Goal: Information Seeking & Learning: Learn about a topic

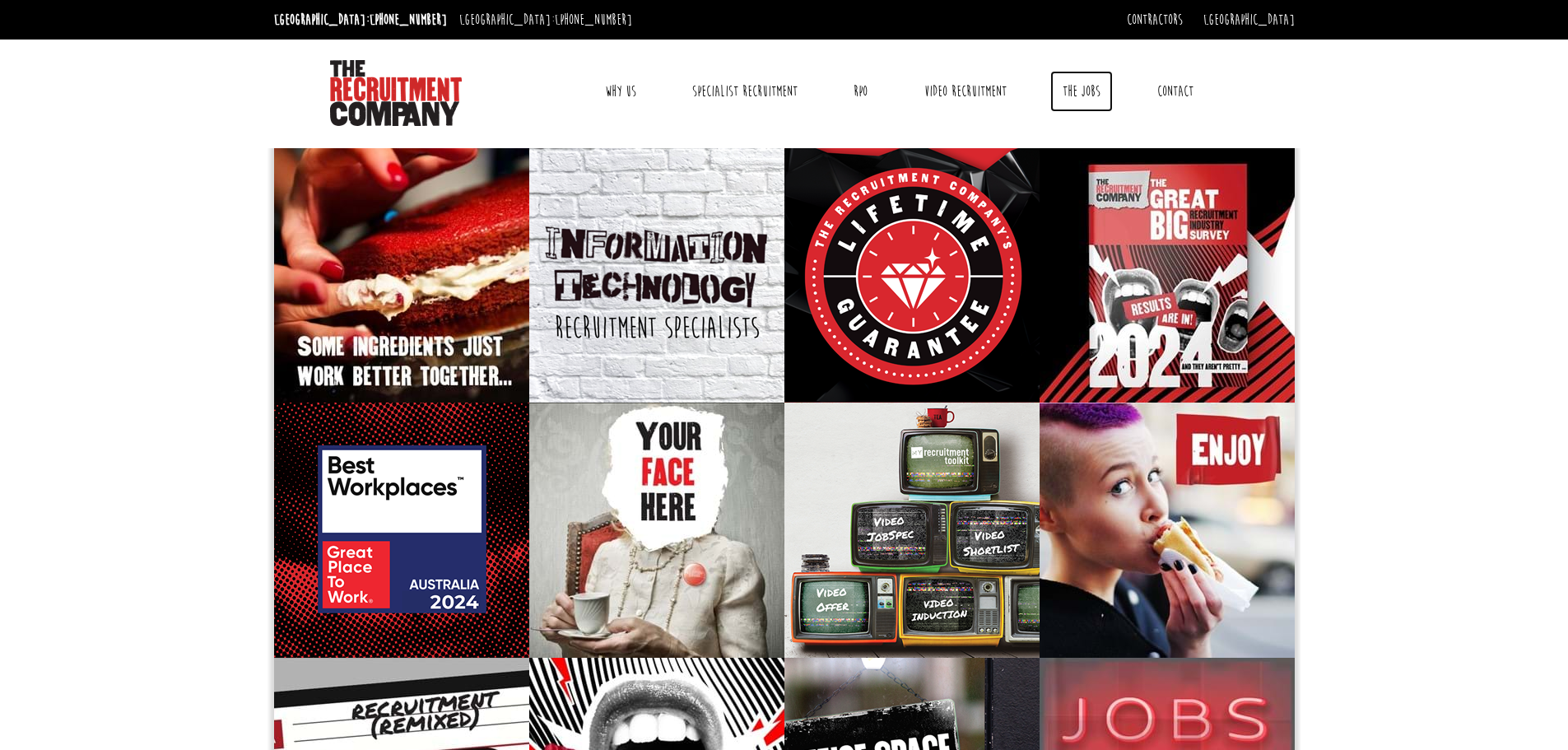
click at [1104, 93] on link "The Jobs" at bounding box center [1082, 91] width 63 height 41
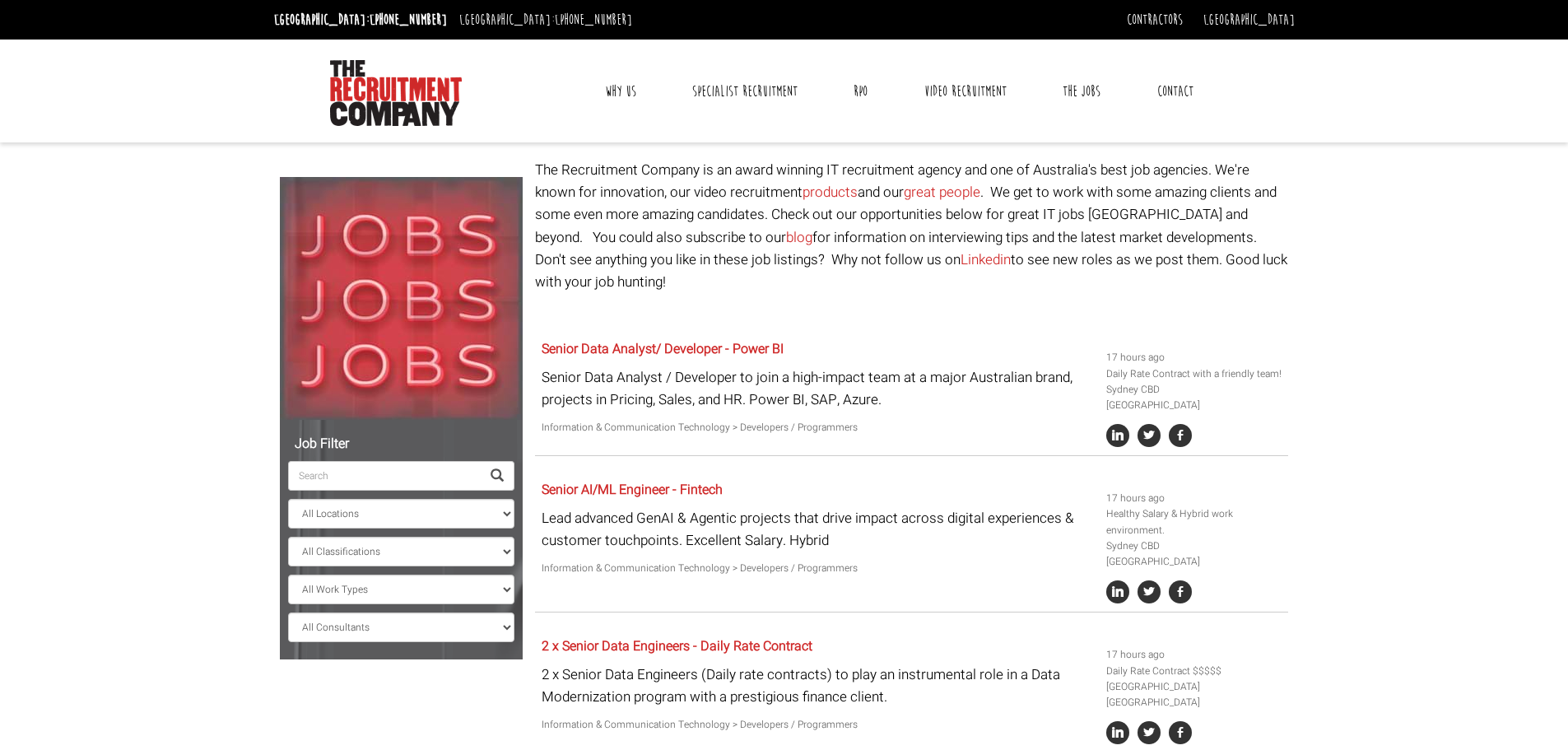
click at [388, 480] on input "search" at bounding box center [384, 476] width 193 height 30
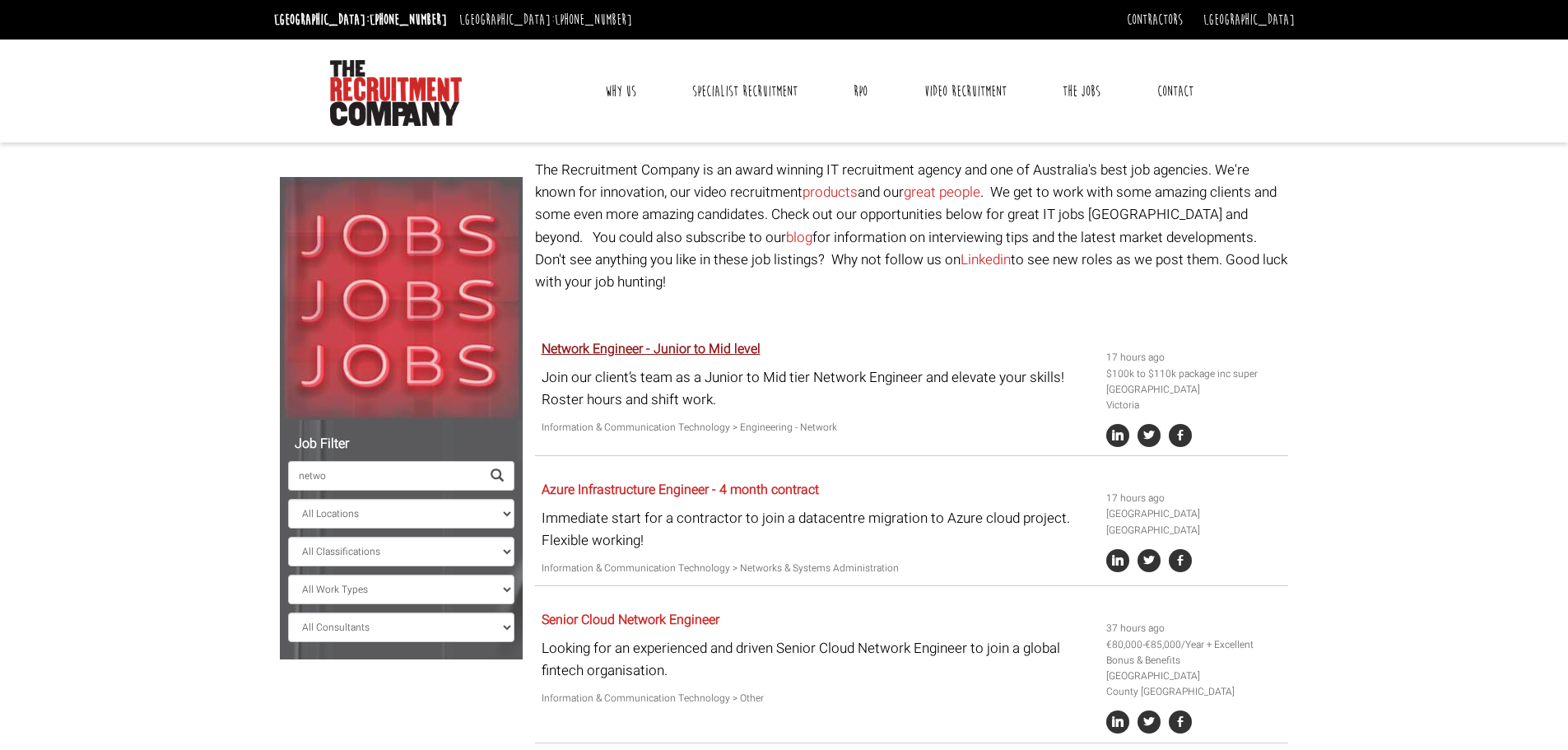
type input "netwo"
click at [682, 340] on link "Network Engineer - Junior to Mid level" at bounding box center [651, 350] width 219 height 20
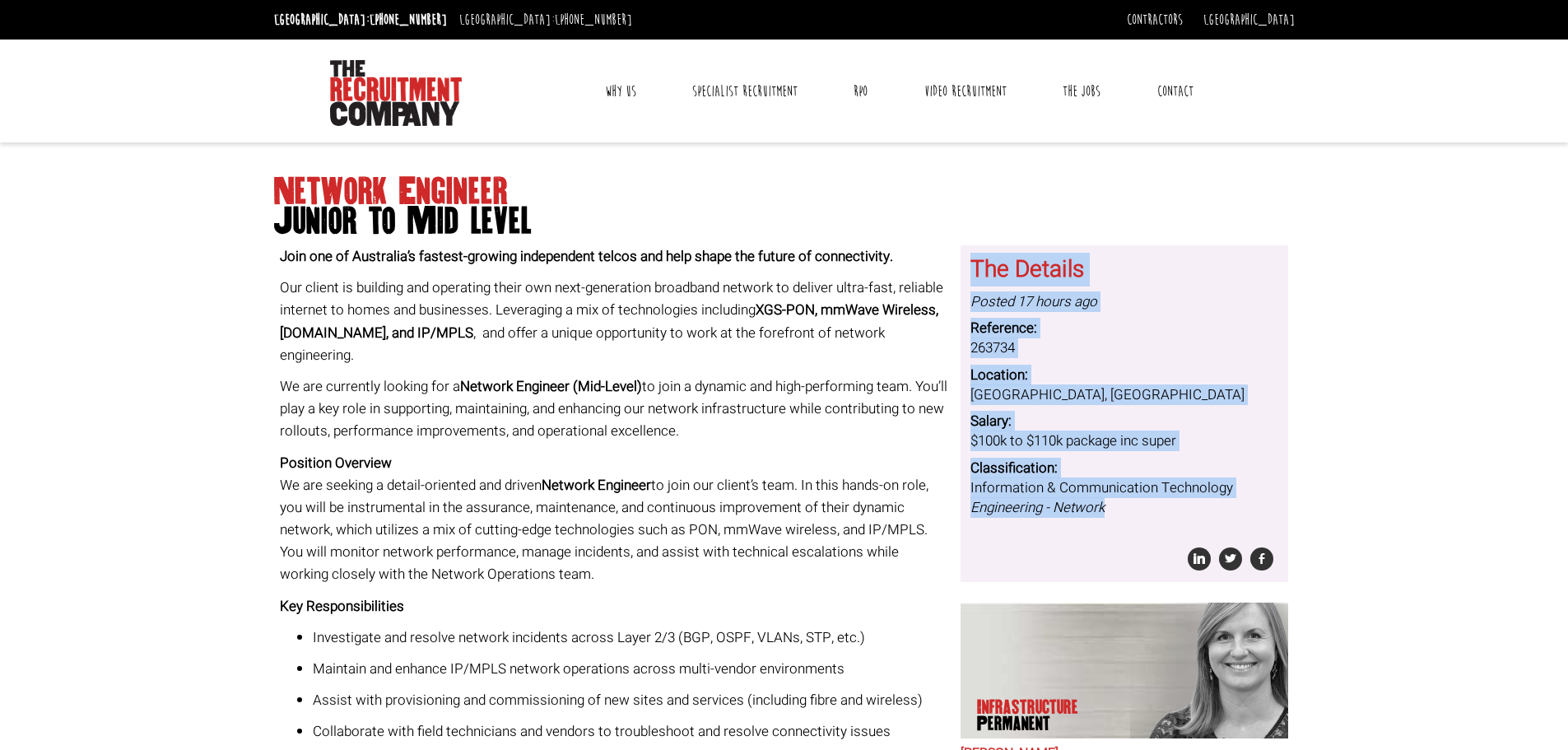
drag, startPoint x: 971, startPoint y: 267, endPoint x: 1138, endPoint y: 506, distance: 291.6
click at [1138, 506] on div "The Details Posted 17 hours ago Reference: 263734 Location: Melbourne, Victoria…" at bounding box center [1124, 414] width 308 height 337
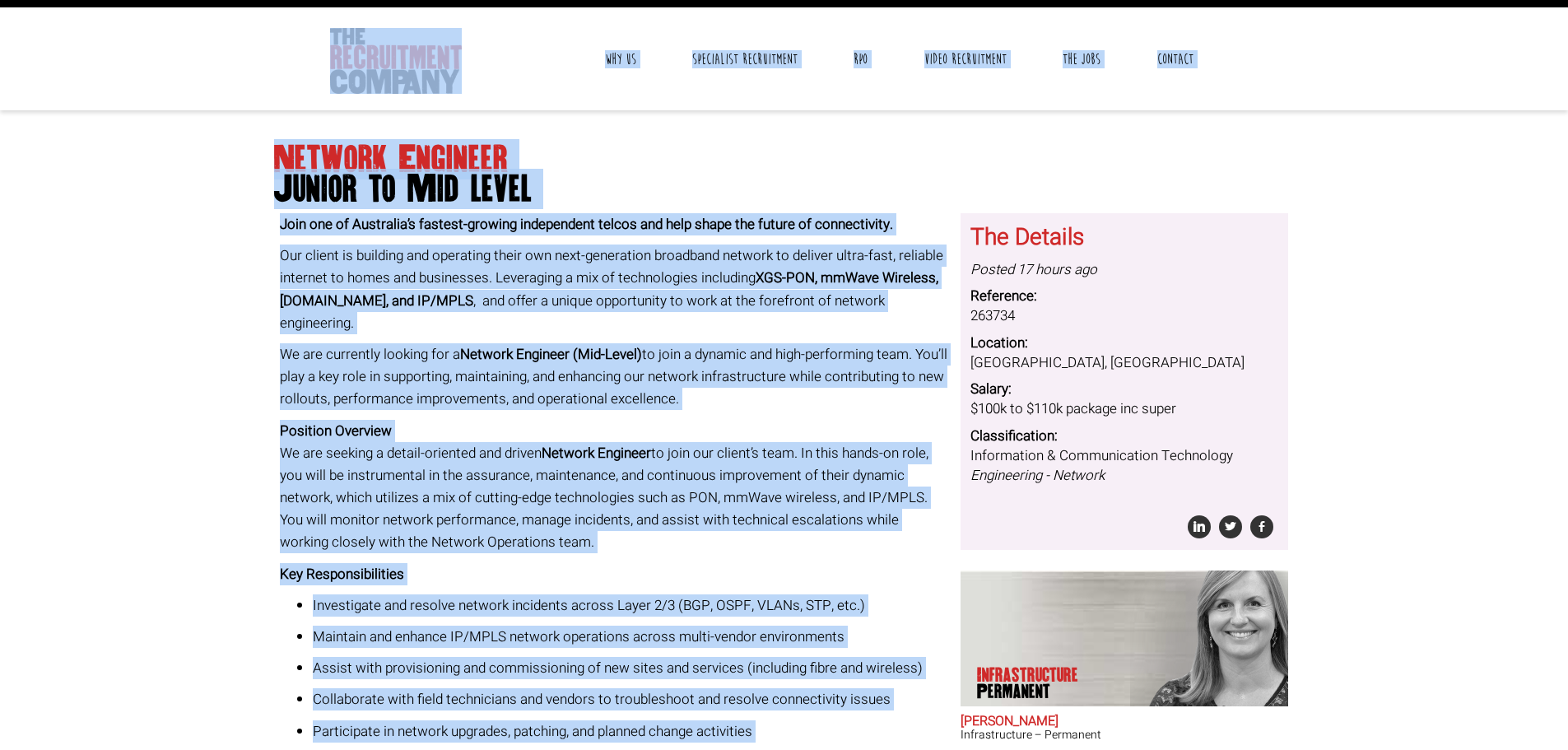
scroll to position [22, 0]
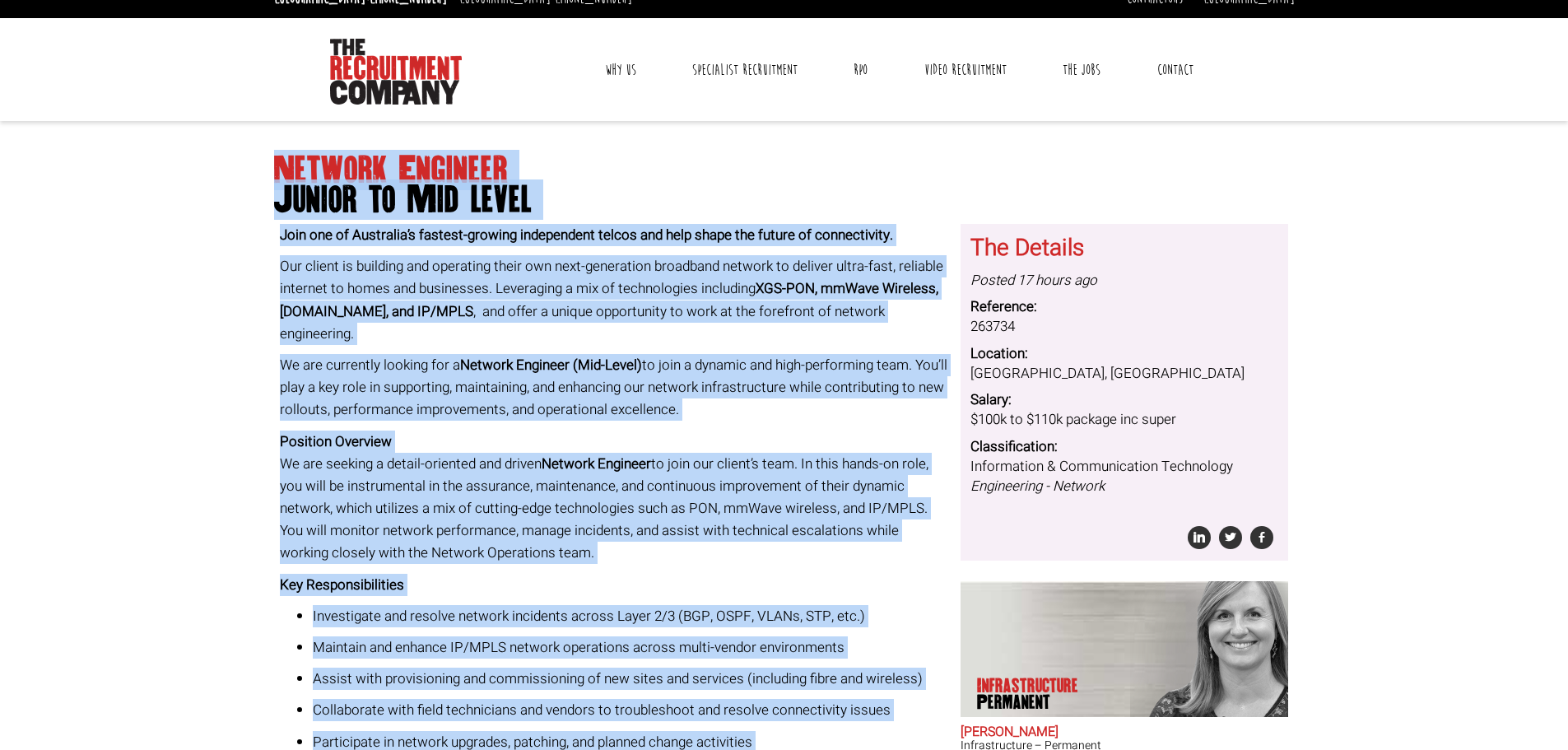
drag, startPoint x: 671, startPoint y: 476, endPoint x: 245, endPoint y: 175, distance: 521.6
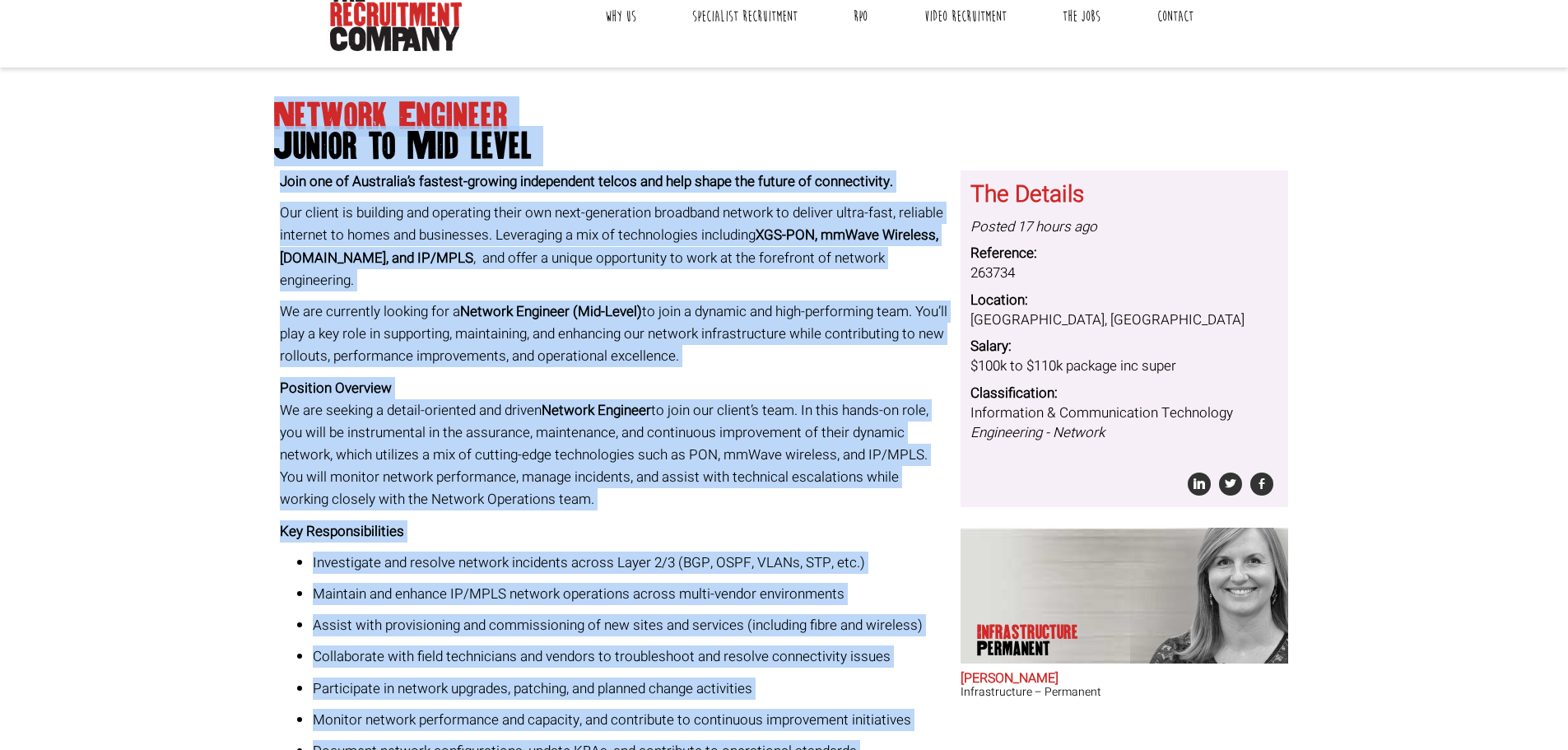
scroll to position [103, 0]
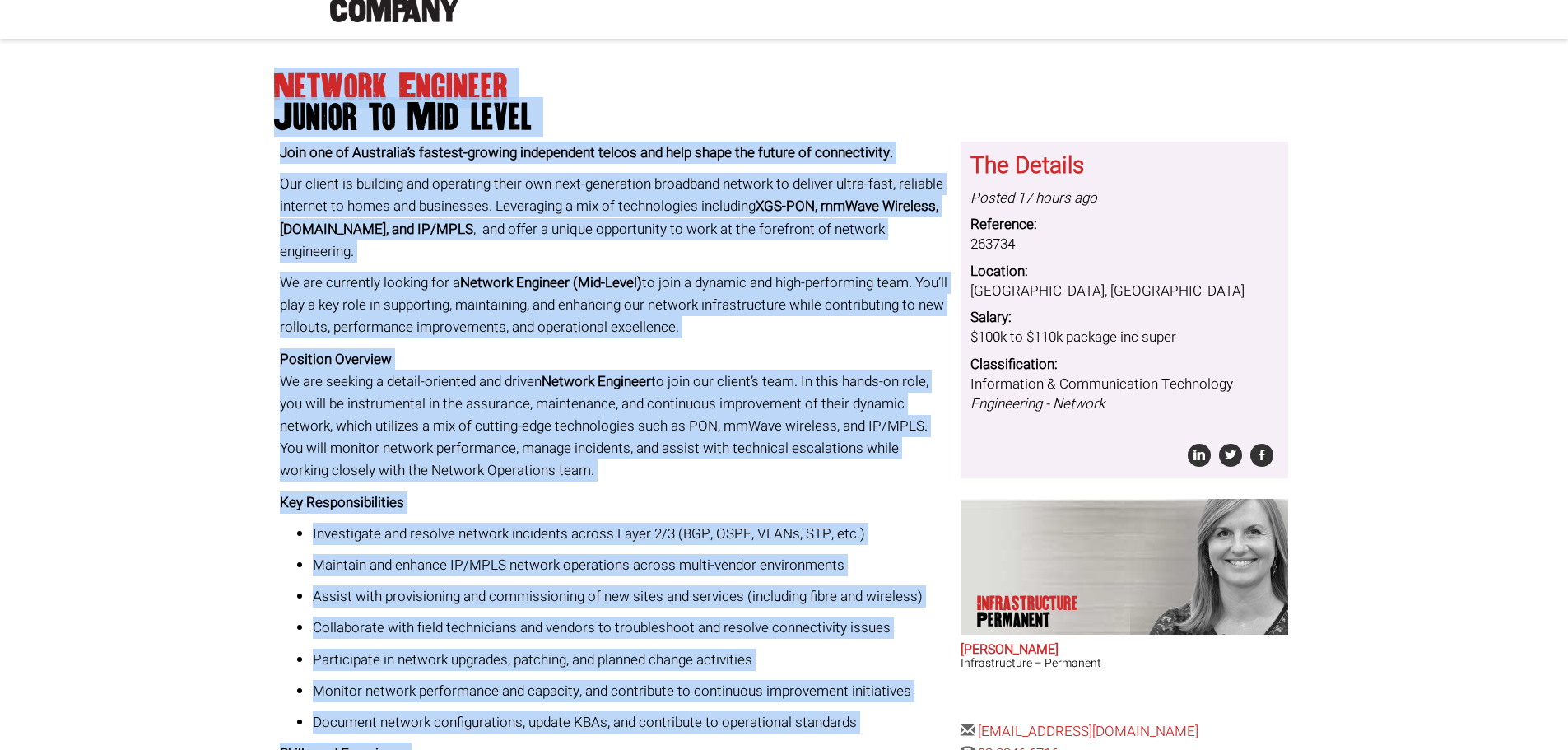
click at [266, 83] on body "Sydney: +61 2 8346 6700 Dublin: +353 1 697 2548 Contractors Timesheets Why Cont…" at bounding box center [784, 738] width 1568 height 1684
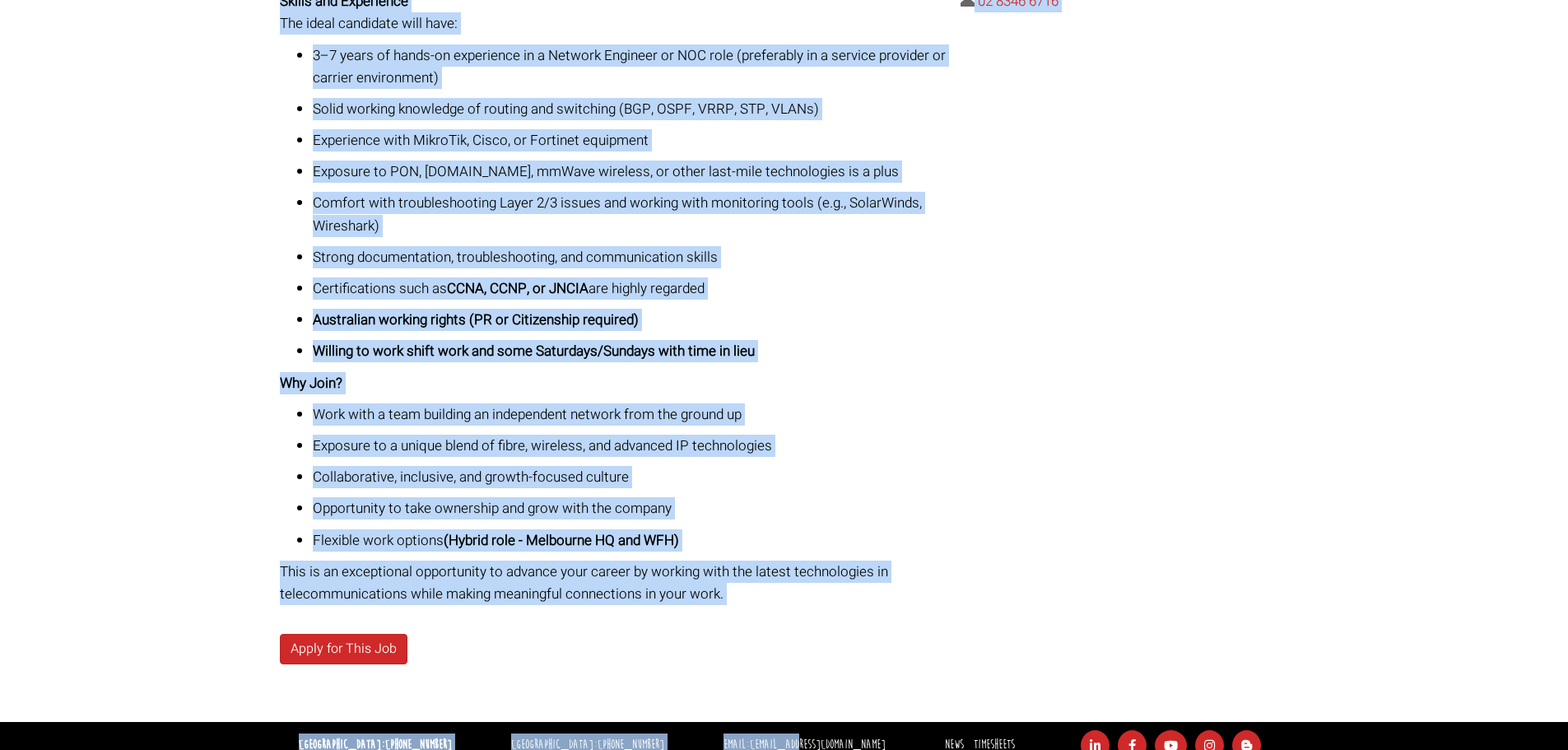
scroll to position [879, 0]
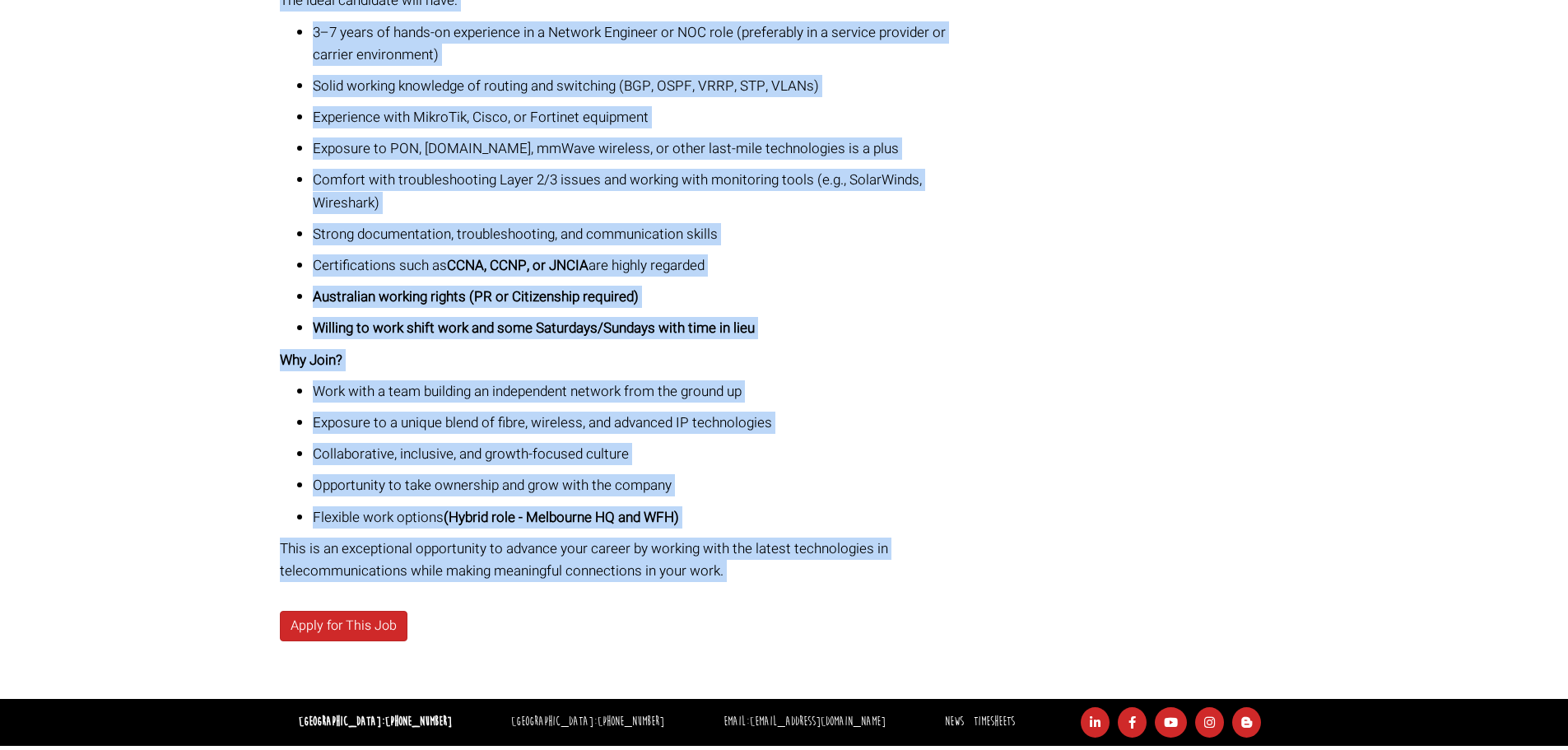
drag, startPoint x: 271, startPoint y: 89, endPoint x: 611, endPoint y: 586, distance: 602.2
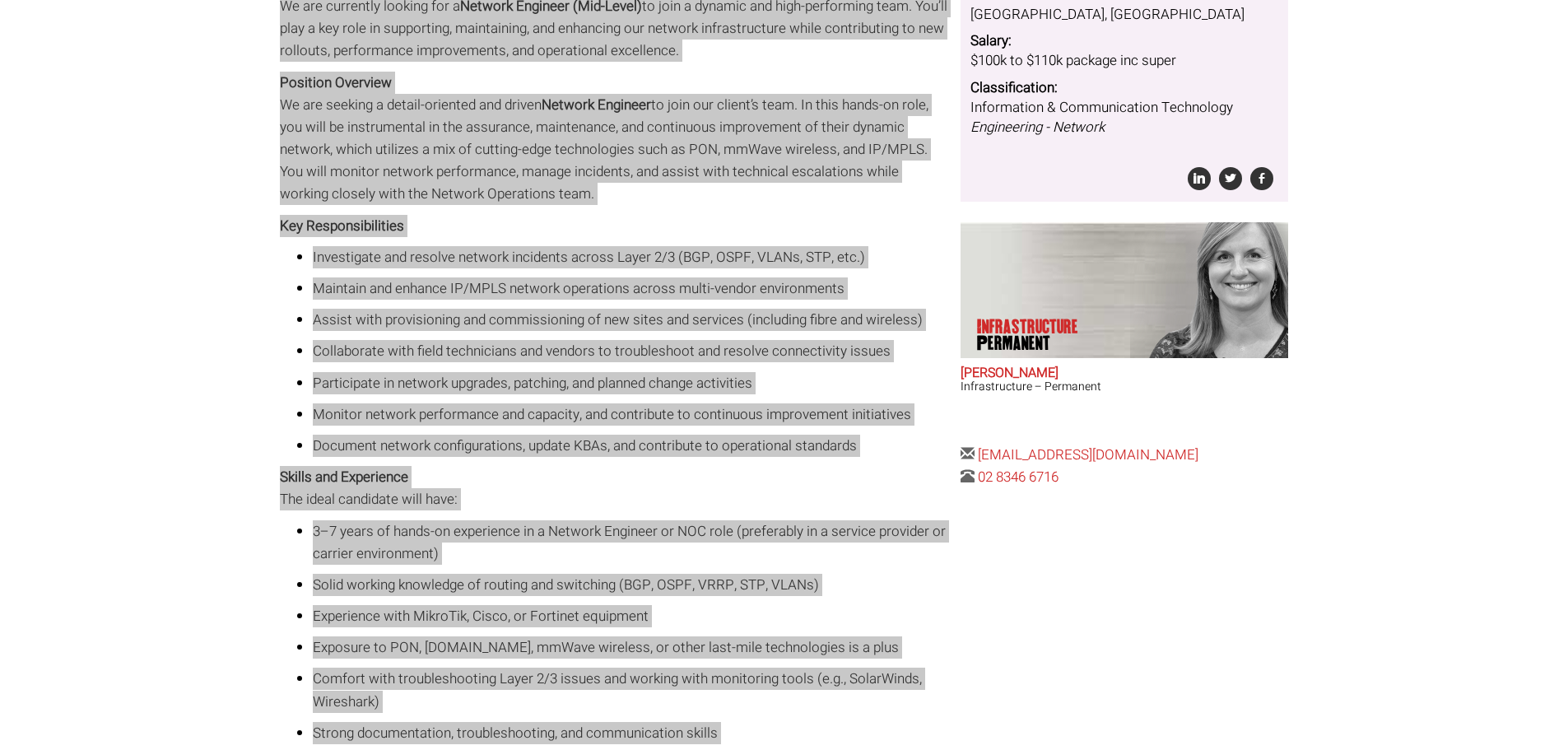
scroll to position [0, 0]
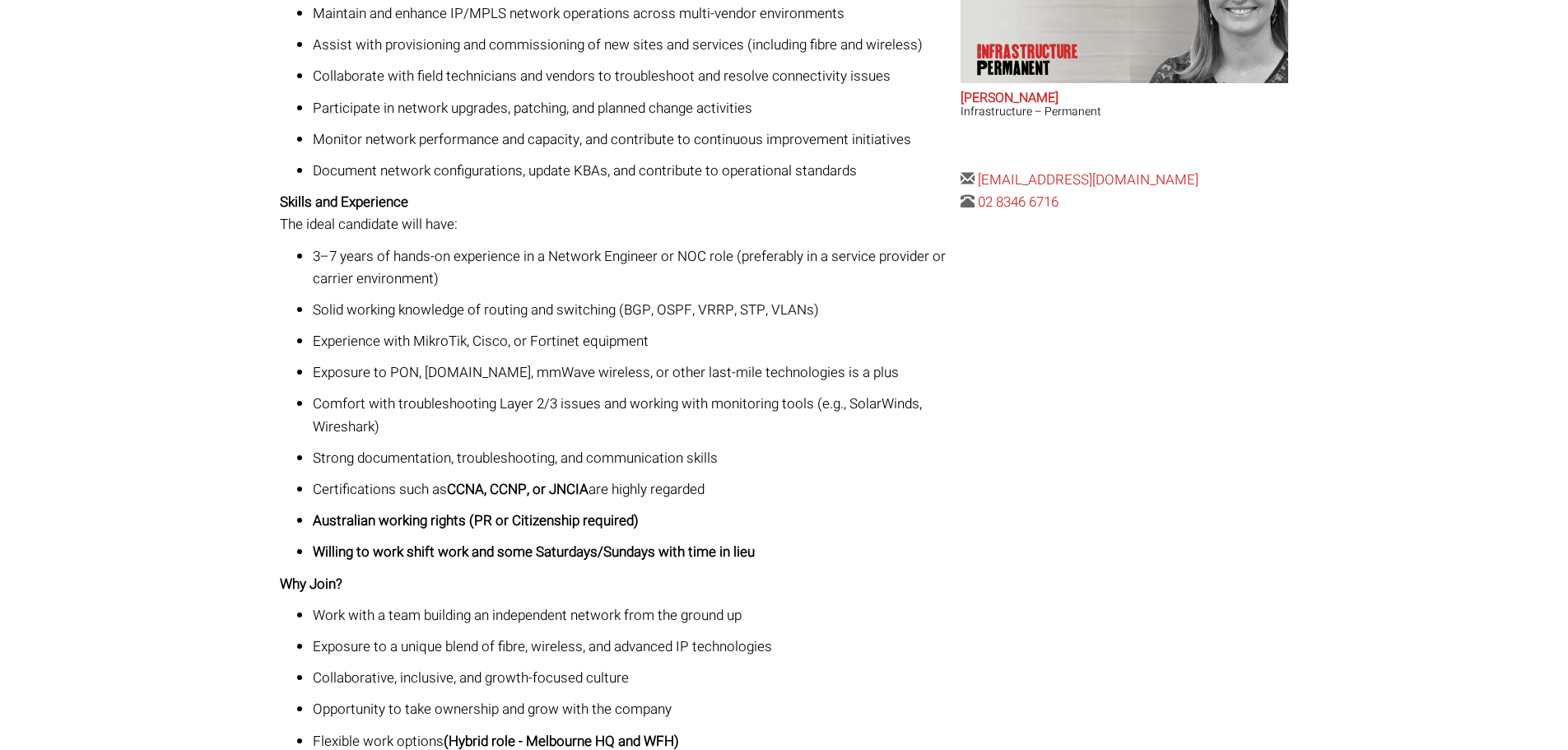
scroll to position [927, 0]
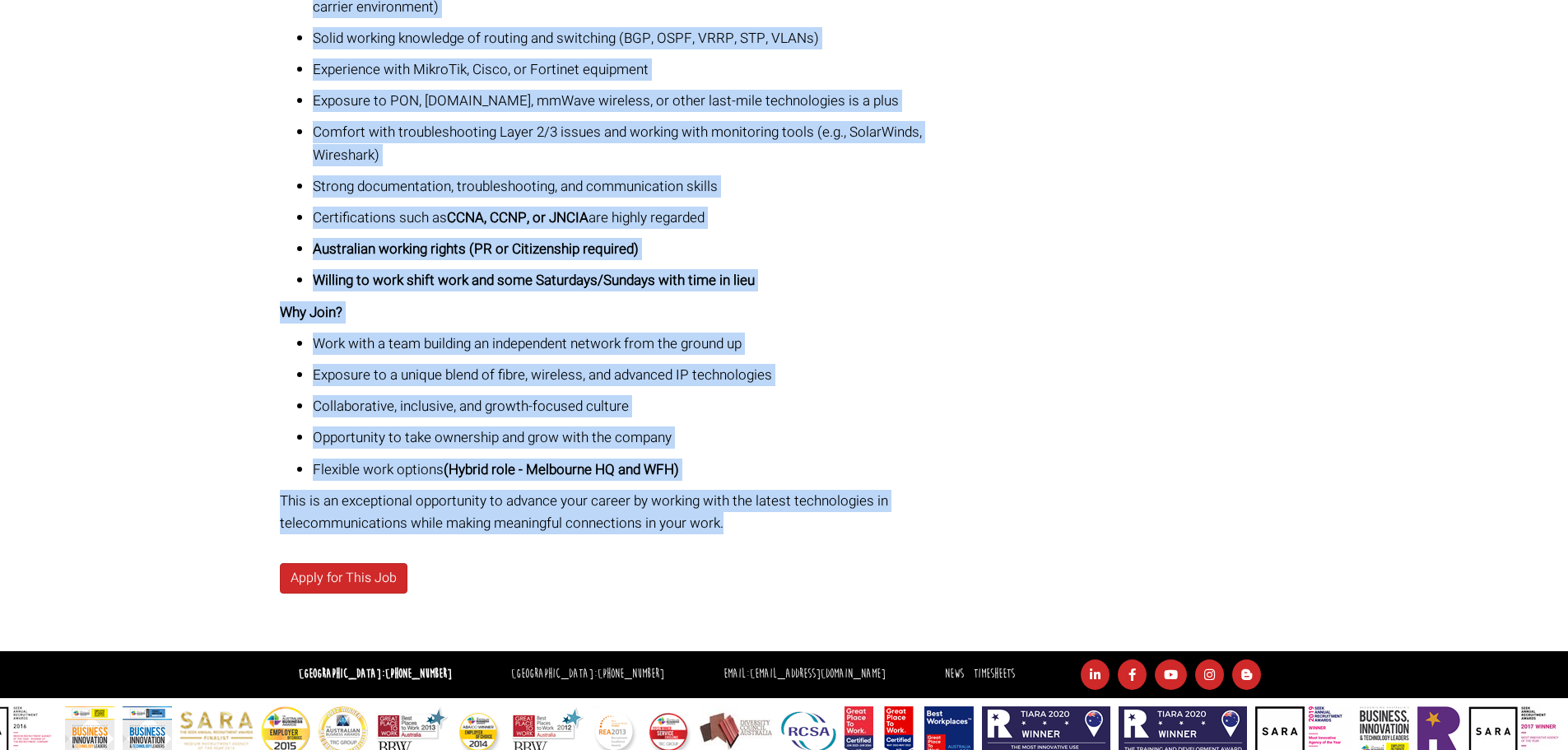
drag, startPoint x: 280, startPoint y: 184, endPoint x: 871, endPoint y: 506, distance: 673.0
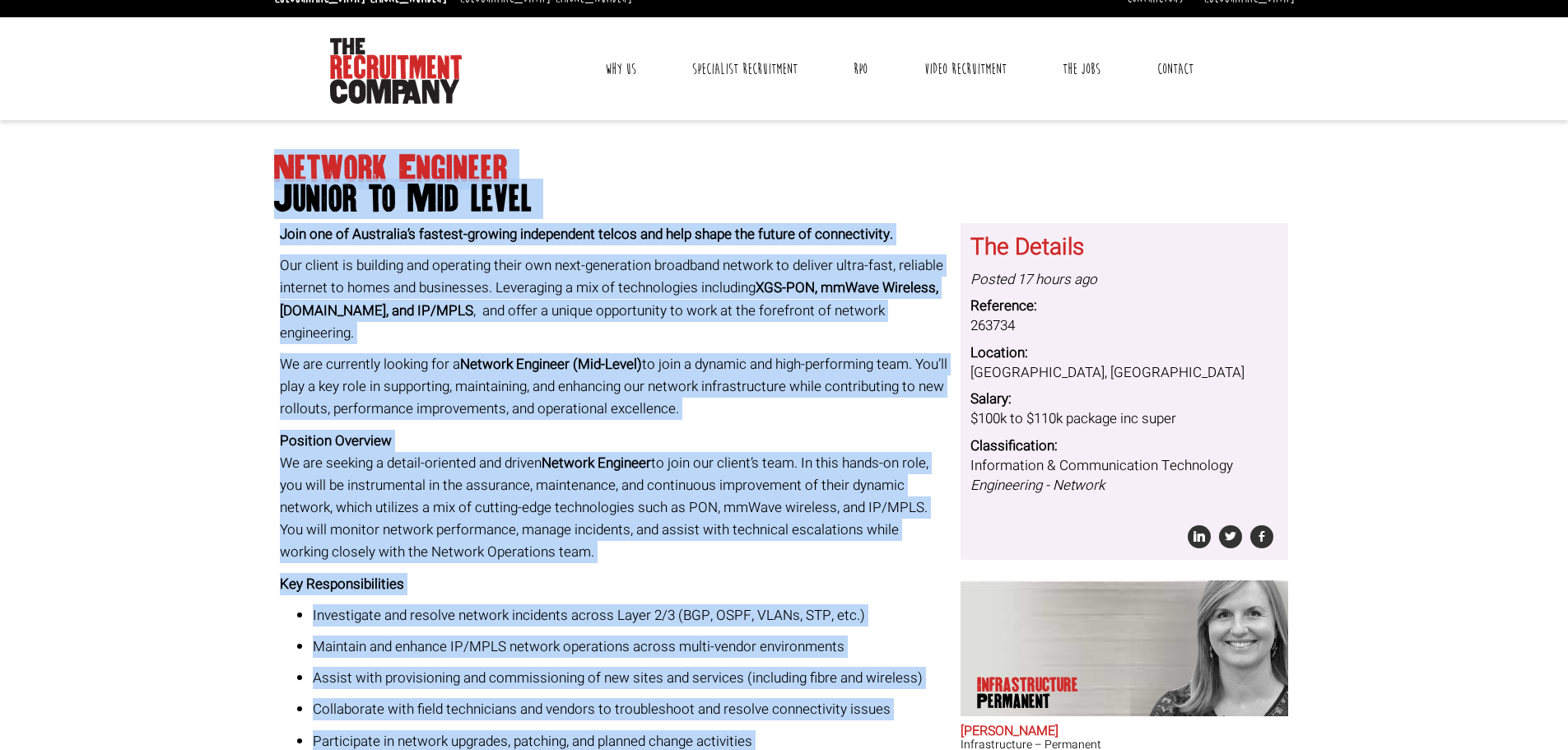
scroll to position [22, 0]
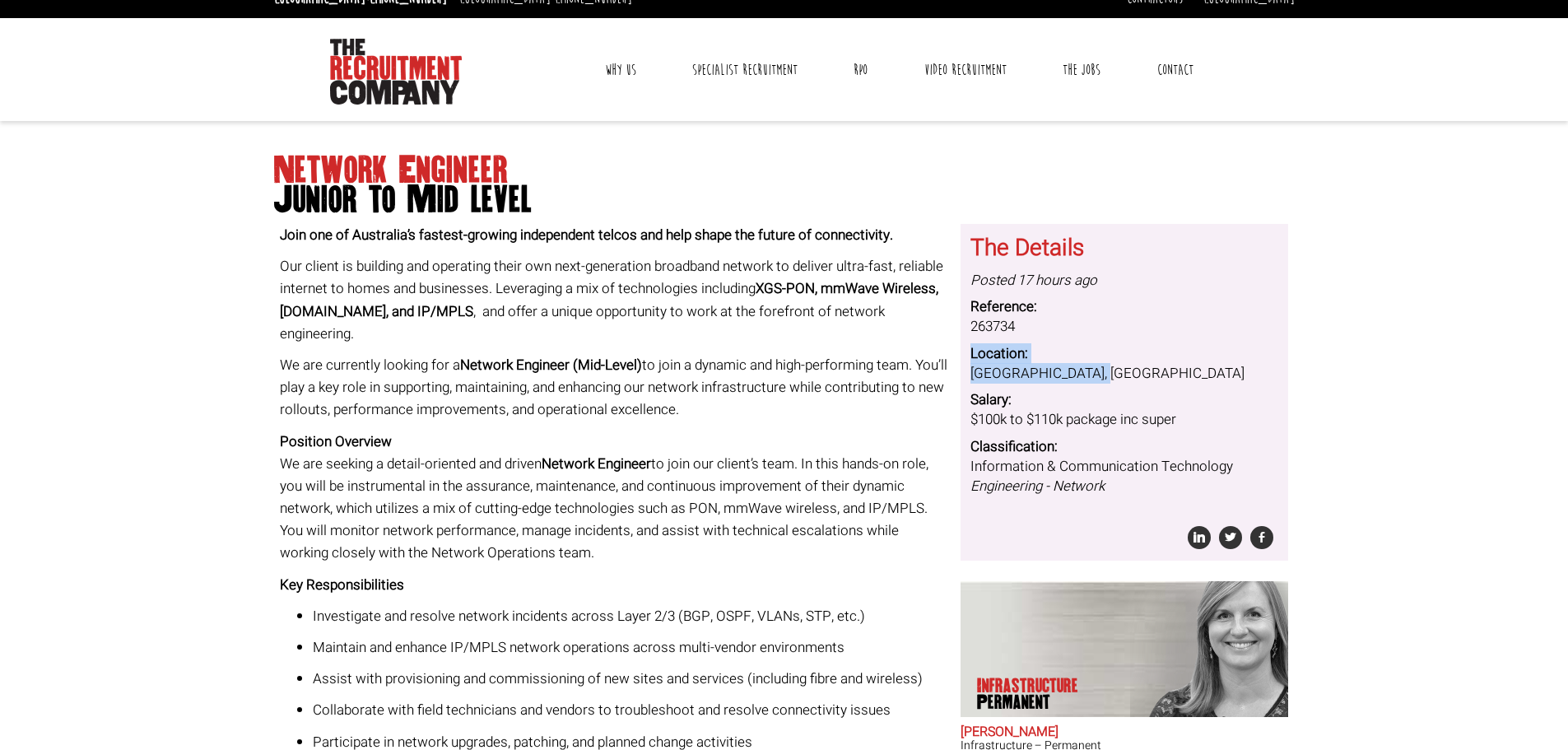
drag, startPoint x: 1098, startPoint y: 370, endPoint x: 958, endPoint y: 357, distance: 140.6
click at [958, 357] on div "The Details Posted 17 hours ago Reference: 263734 Location: Melbourne, Victoria…" at bounding box center [1124, 535] width 340 height 623
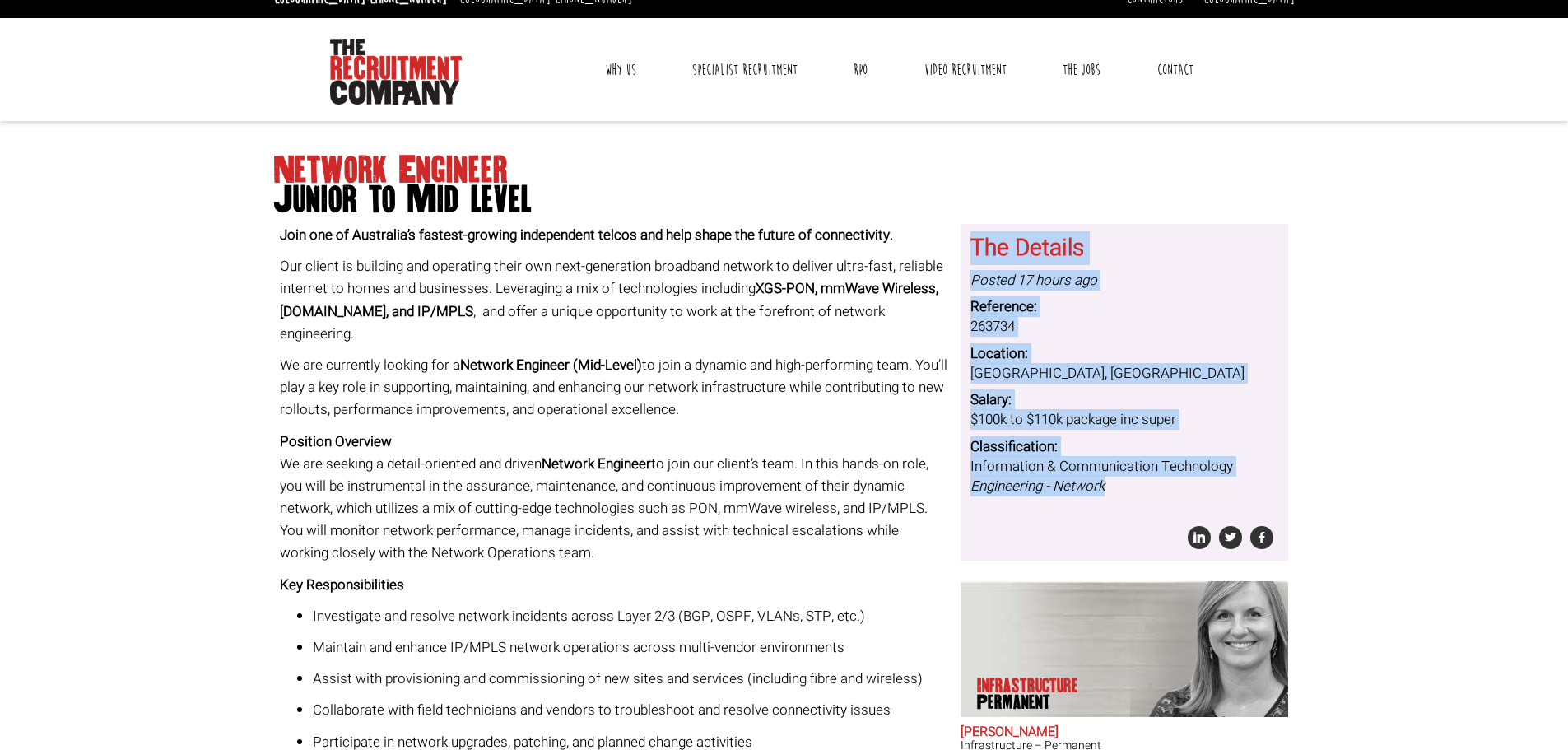
drag, startPoint x: 1140, startPoint y: 481, endPoint x: 974, endPoint y: 244, distance: 289.4
click at [974, 244] on div "The Details Posted 17 hours ago Reference: 263734 Location: Melbourne, Victoria…" at bounding box center [1124, 392] width 308 height 337
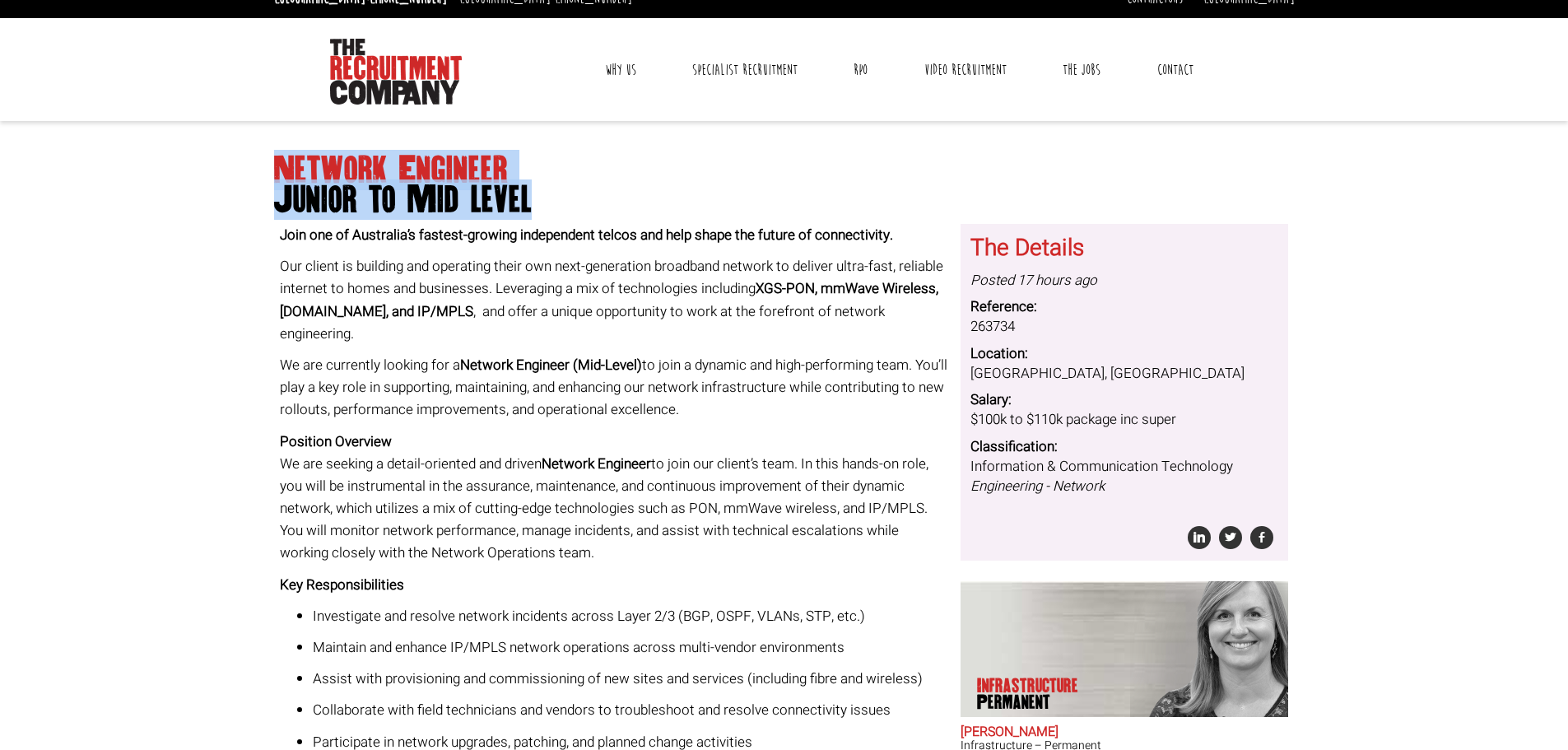
drag, startPoint x: 543, startPoint y: 188, endPoint x: 213, endPoint y: 148, distance: 332.4
copy h1 "Network Engineer Junior to Mid level"
